Goal: Transaction & Acquisition: Purchase product/service

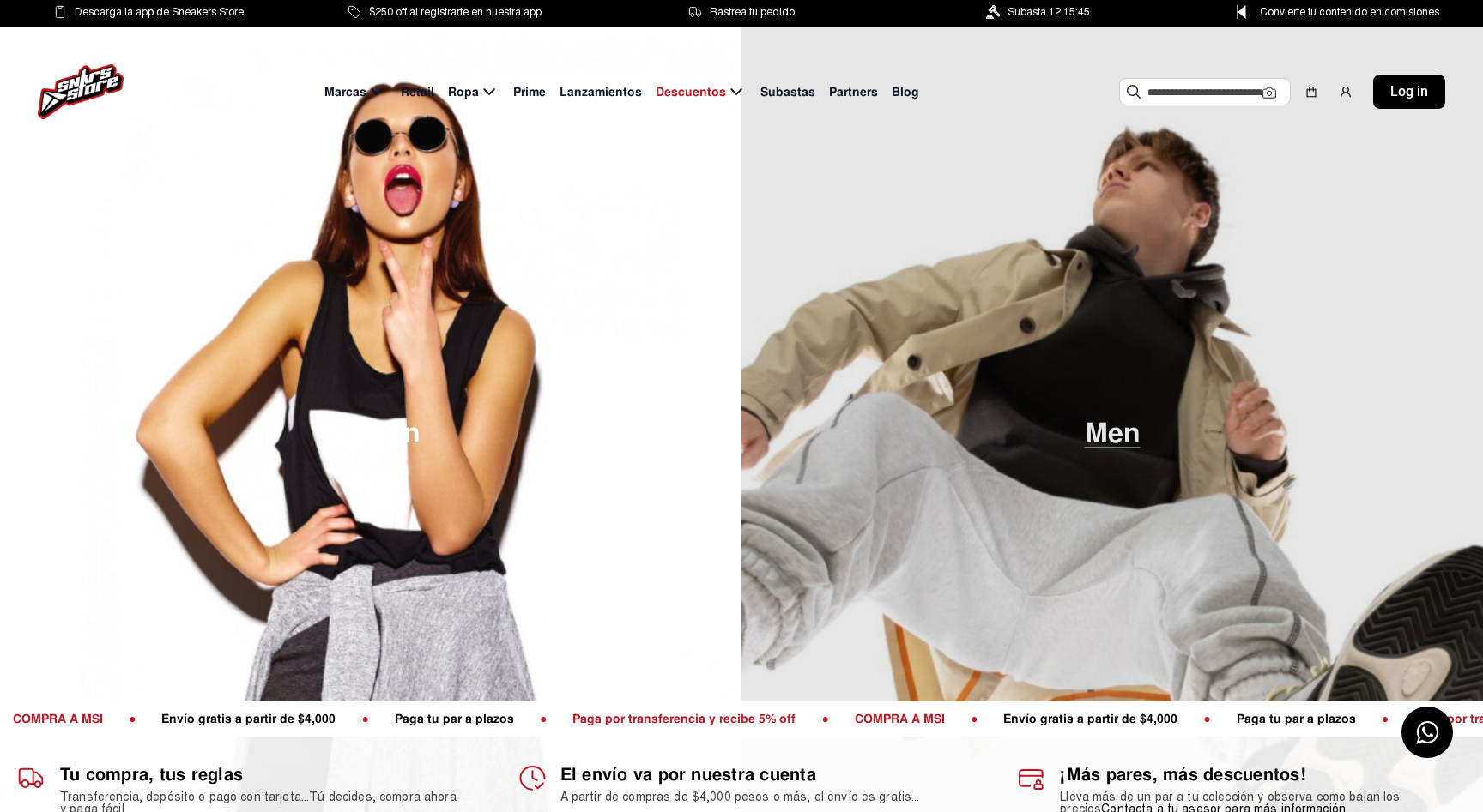
click at [1102, 430] on span "Men" at bounding box center [1112, 433] width 55 height 28
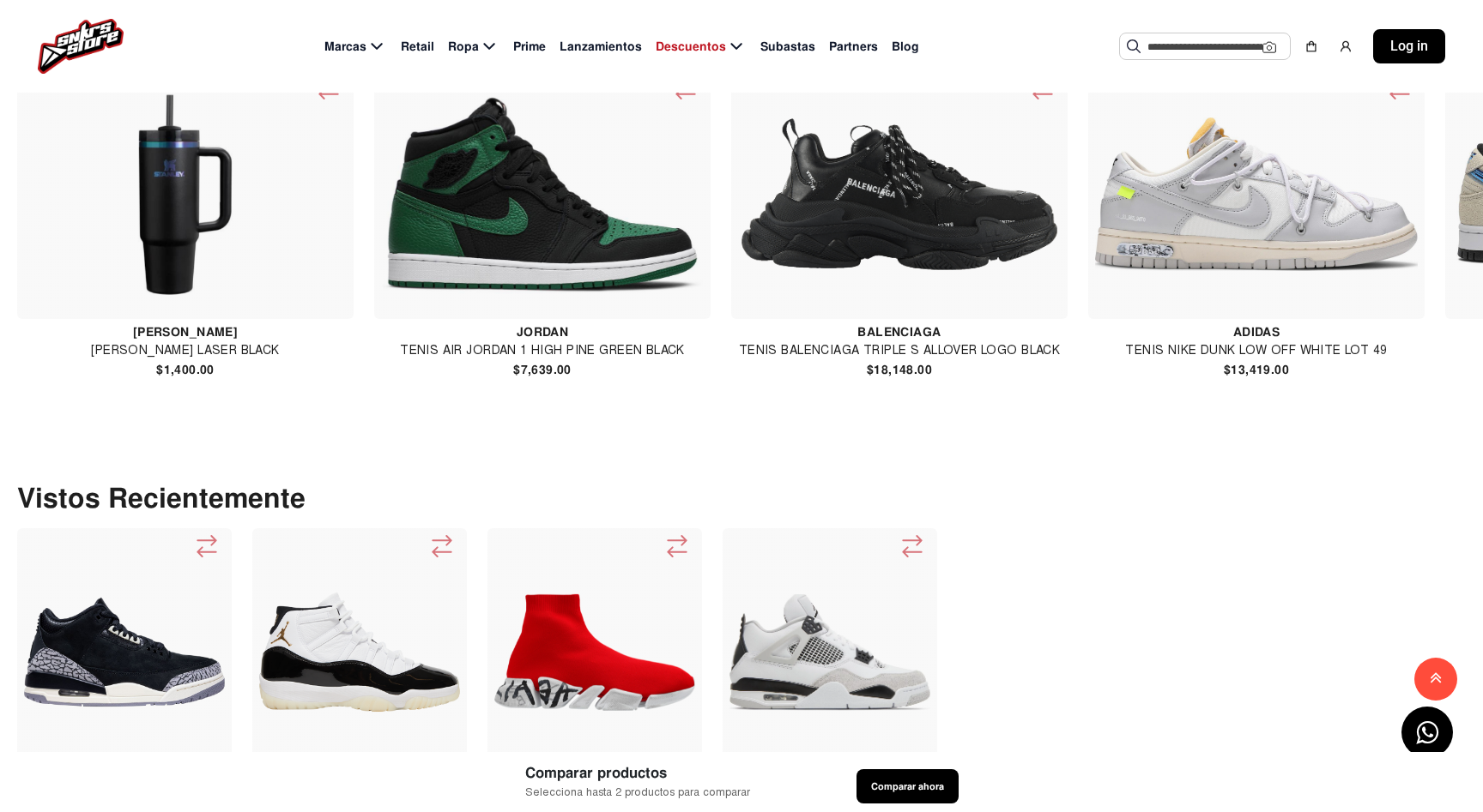
scroll to position [1352, 0]
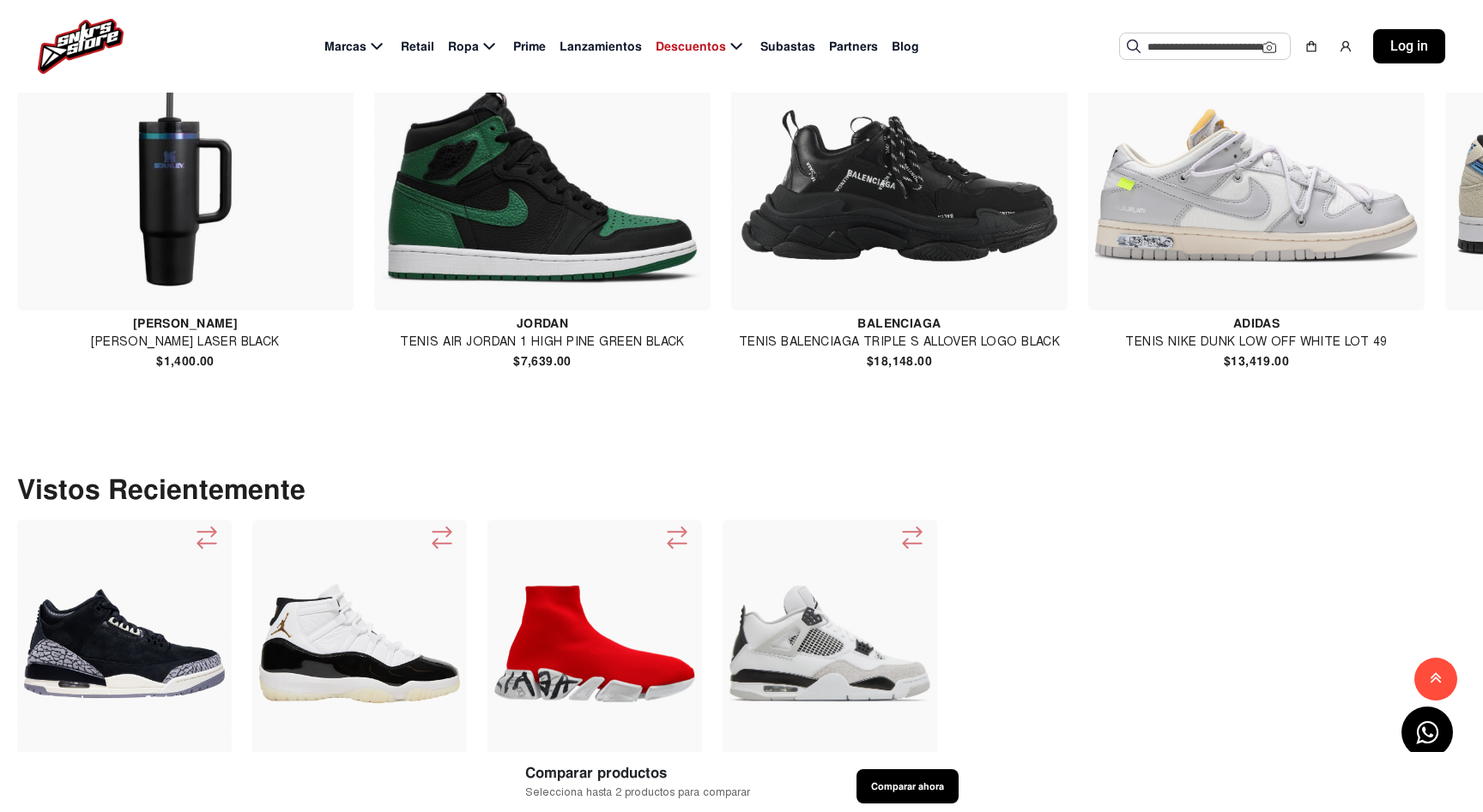
click at [578, 287] on img at bounding box center [543, 186] width 323 height 201
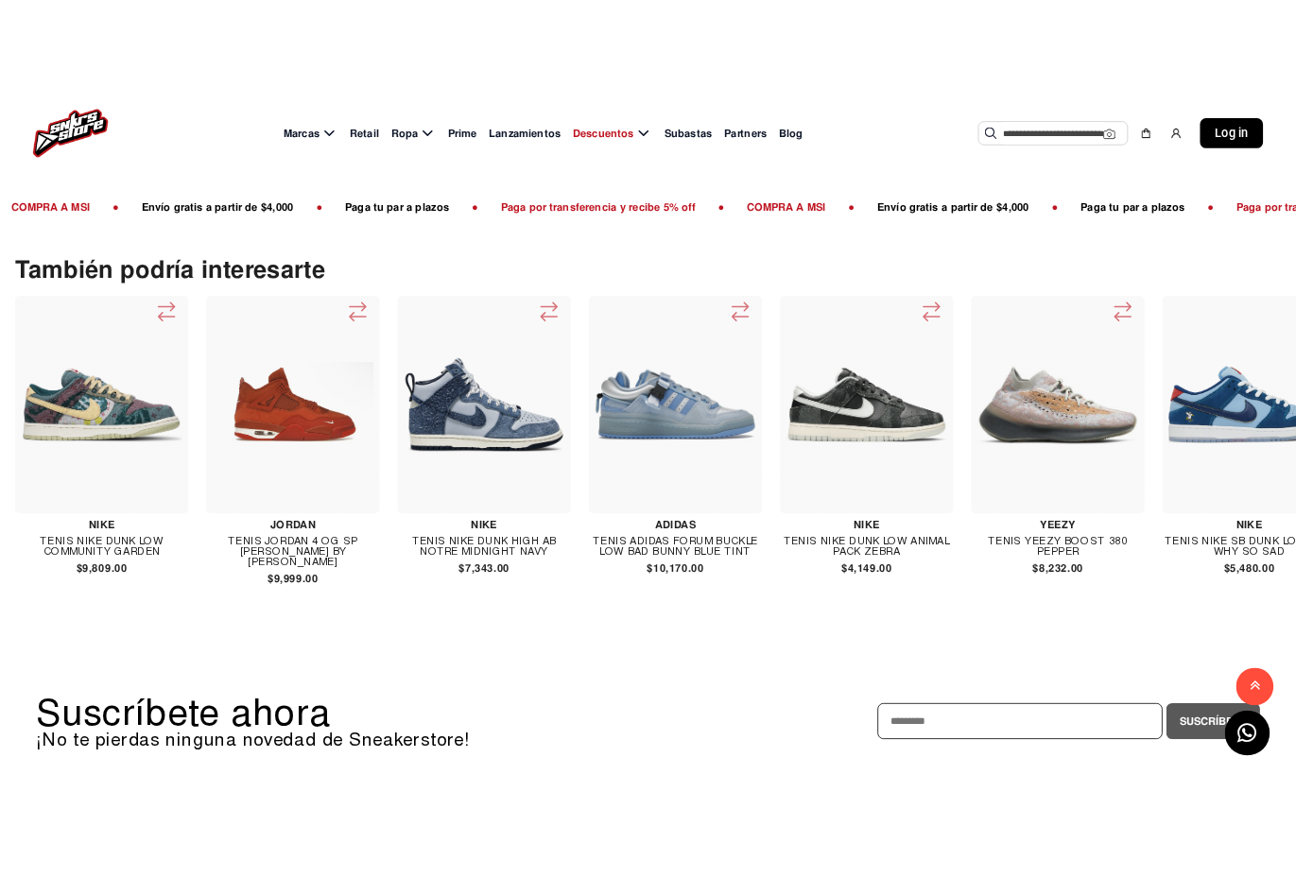
scroll to position [1896, 0]
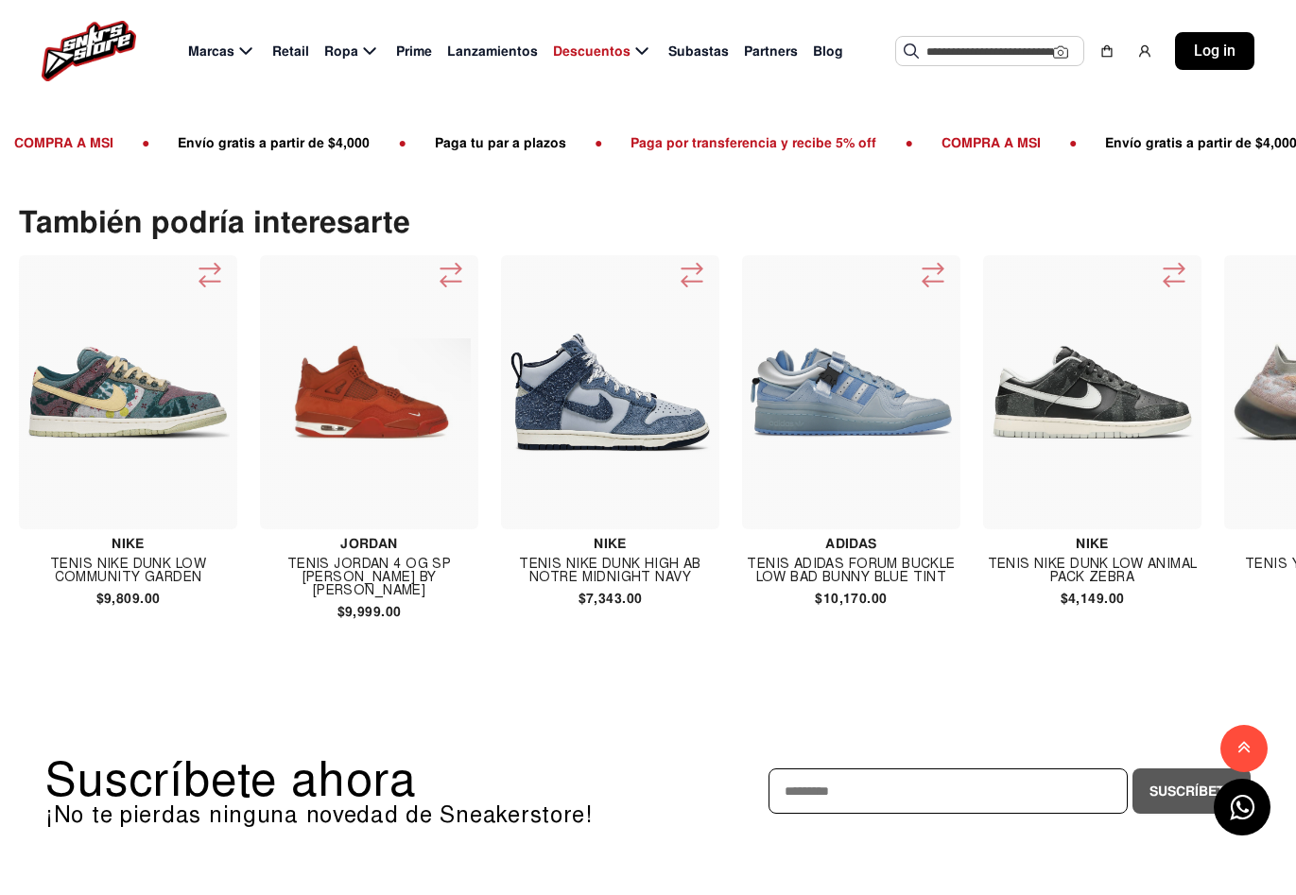
click at [1165, 218] on p "También podría interesarte" at bounding box center [657, 223] width 1277 height 30
click at [1000, 66] on div "Sugerencias Tenis Yeezy Boost 350 V2 Cinder TENIS JORDAN 4 ORCHID Ver más" at bounding box center [989, 51] width 189 height 30
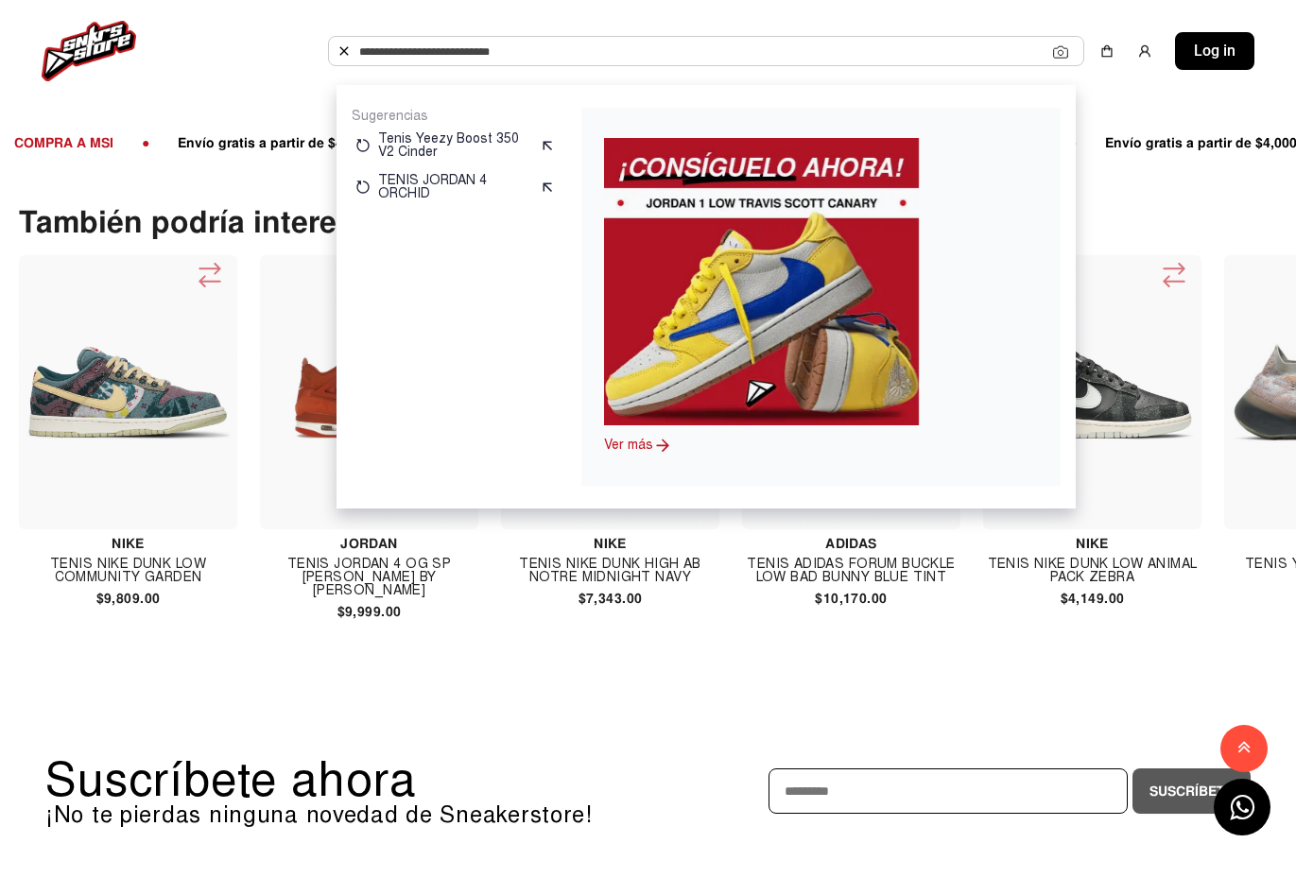
click at [956, 50] on input "text" at bounding box center [706, 51] width 694 height 28
paste input "**********"
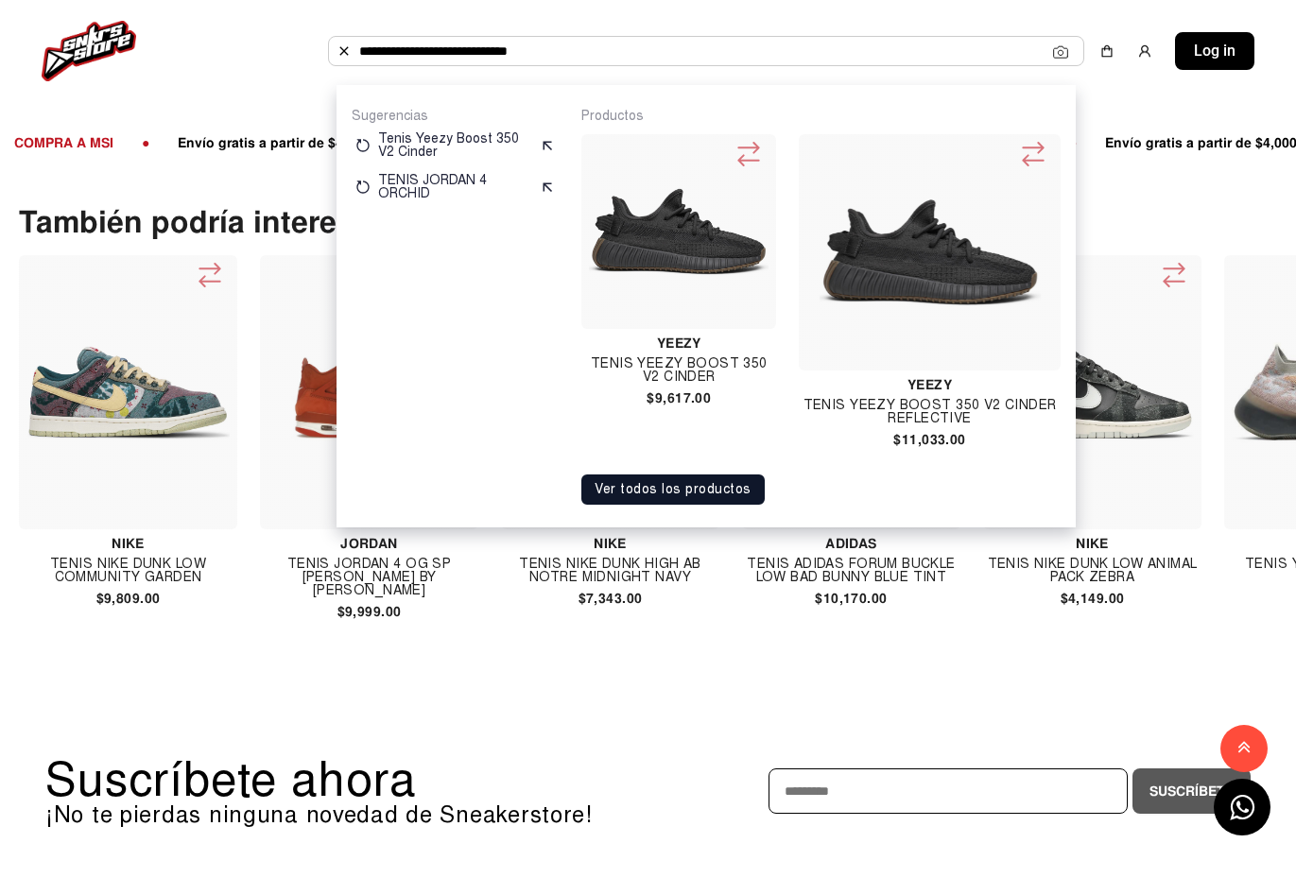
type input "**********"
click at [682, 233] on img at bounding box center [679, 232] width 180 height 180
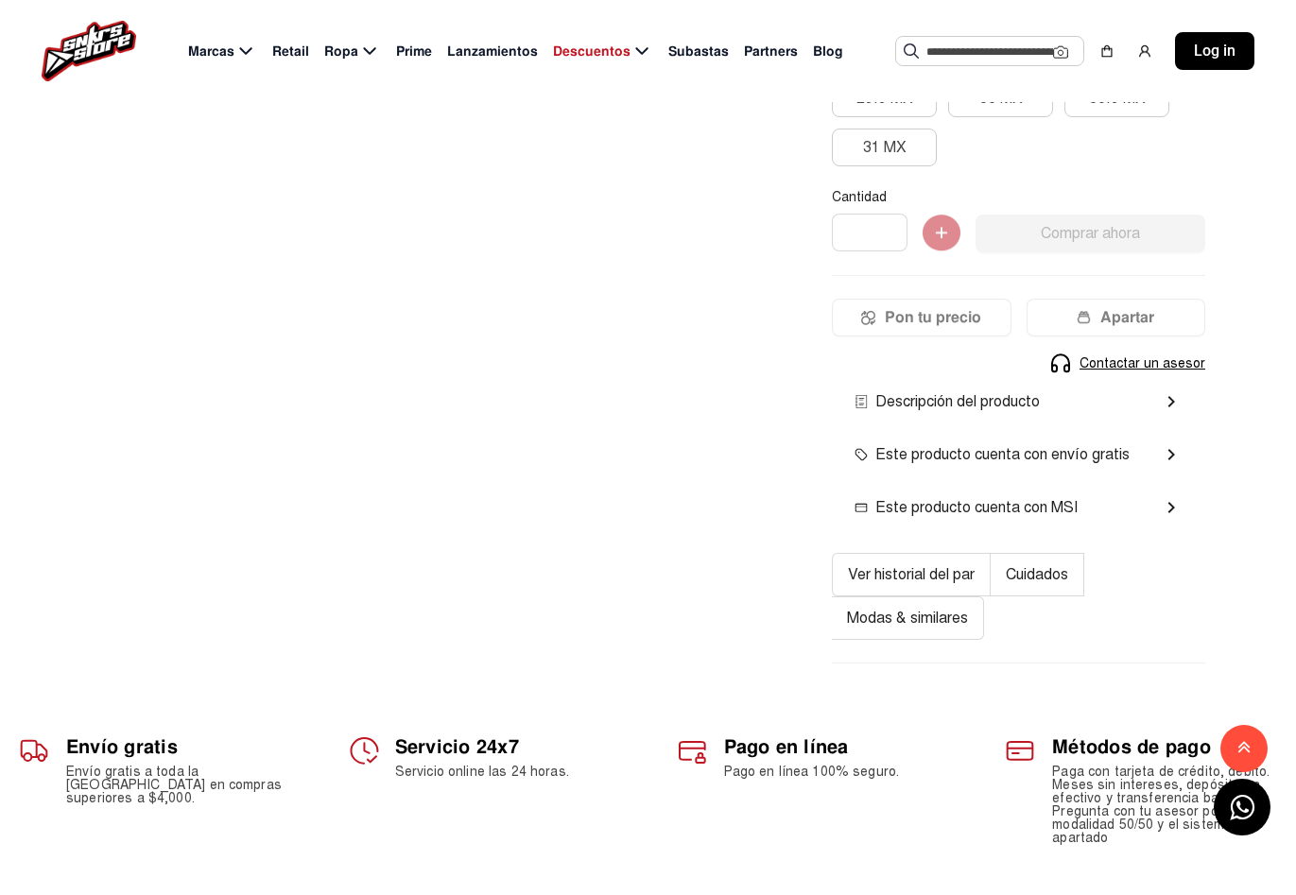
scroll to position [564, 0]
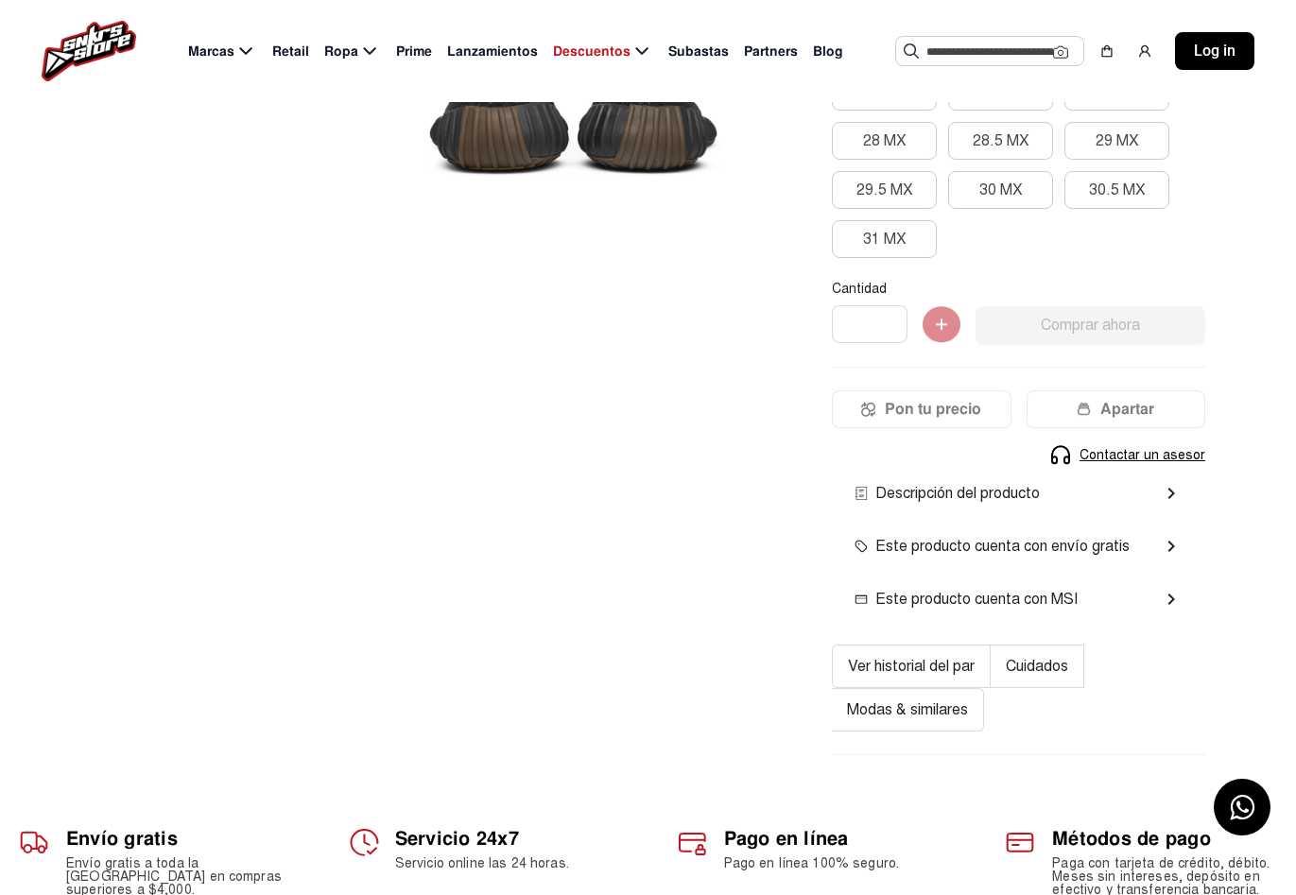
click at [623, 568] on div at bounding box center [393, 196] width 696 height 1164
click at [723, 415] on div at bounding box center [393, 196] width 696 height 1164
